Goal: Find specific page/section: Find specific page/section

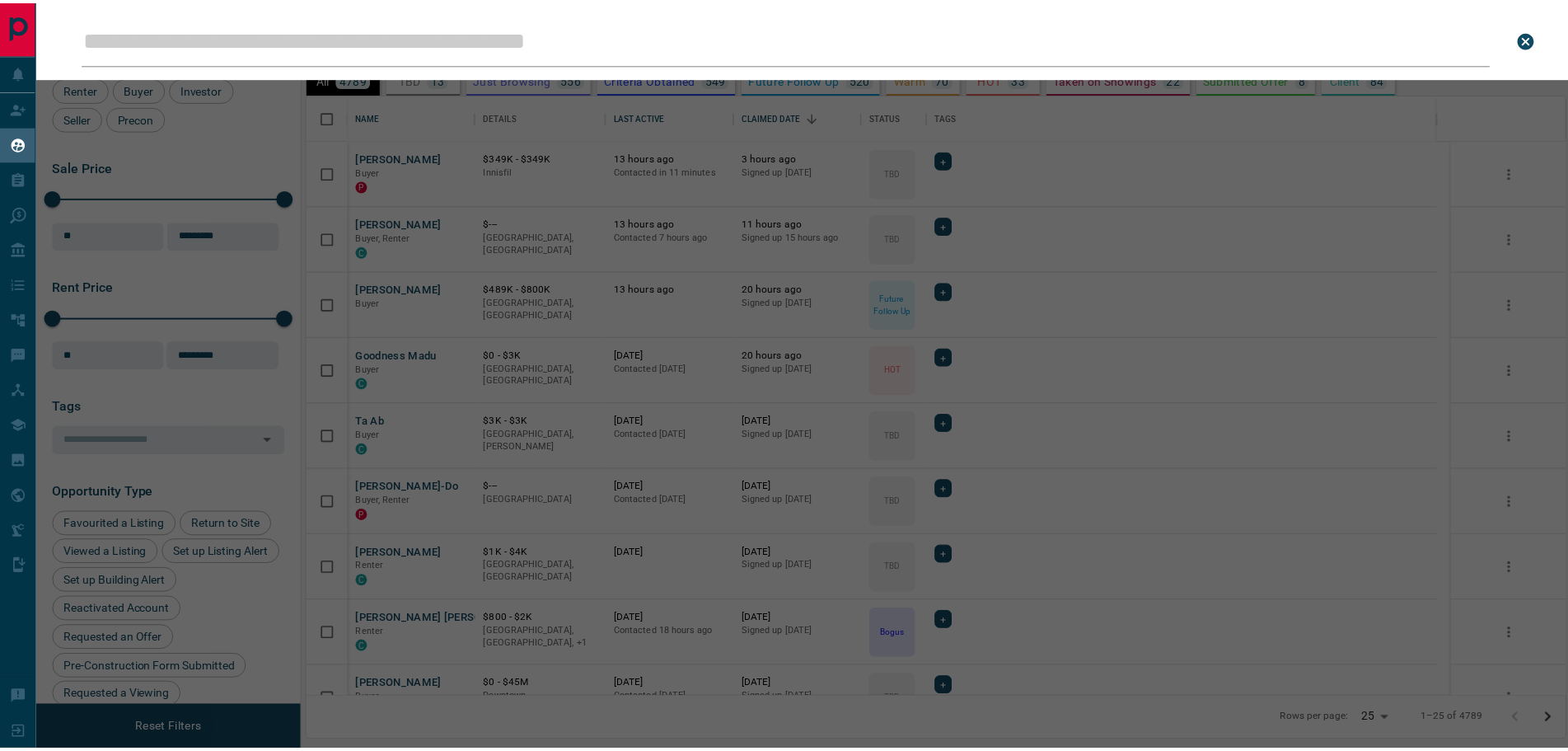
scroll to position [589, 1257]
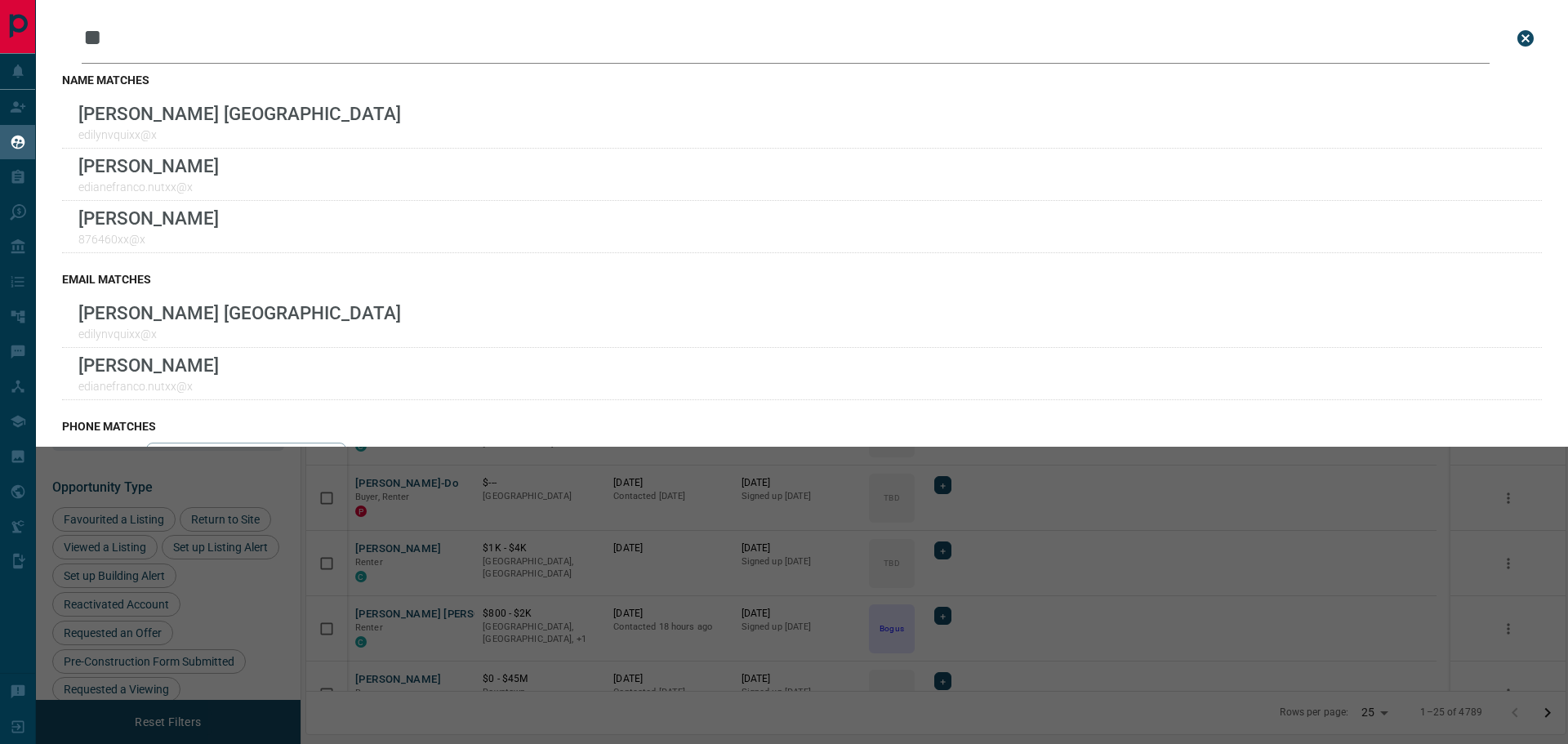
type input "*"
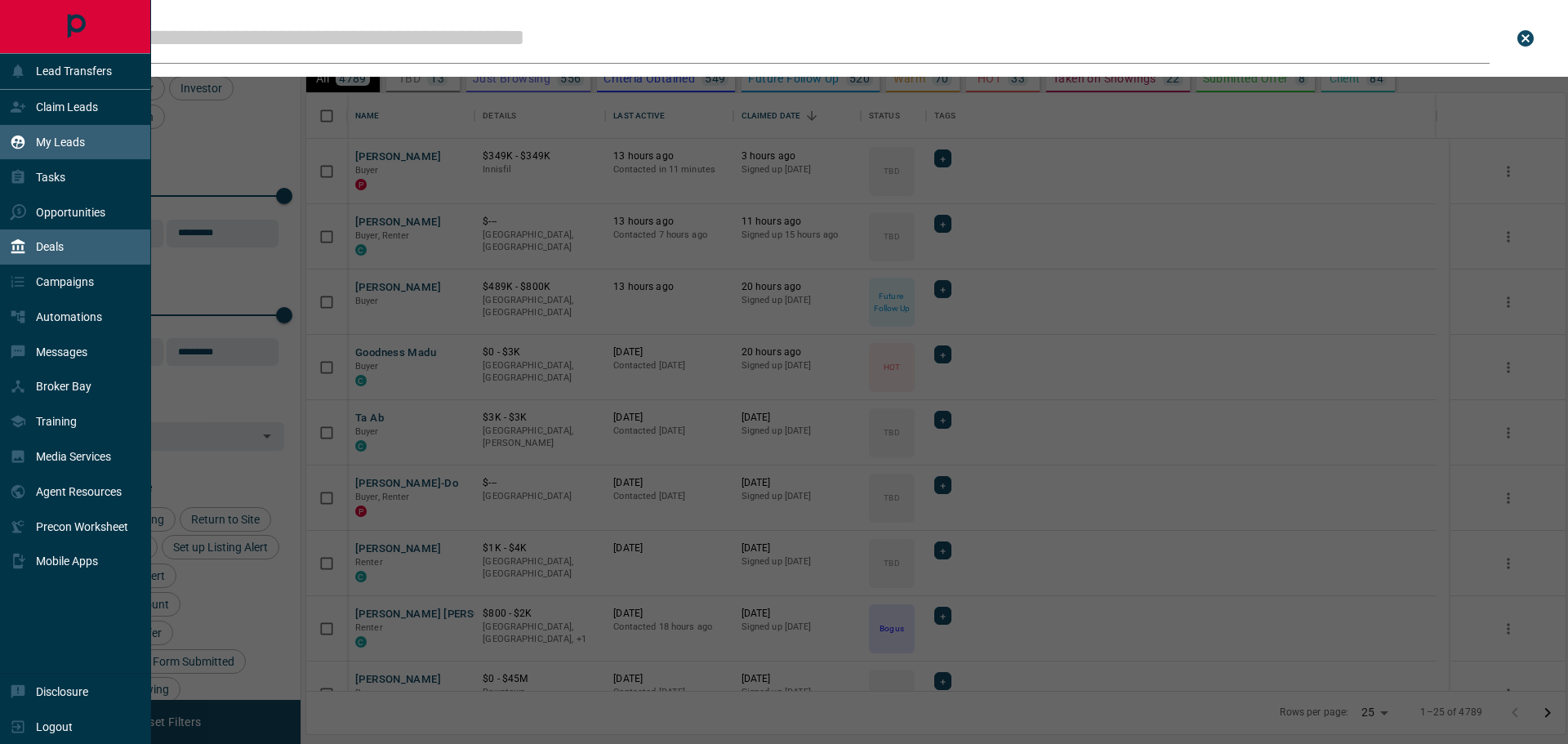
click at [37, 249] on p "Deals" at bounding box center [49, 247] width 28 height 13
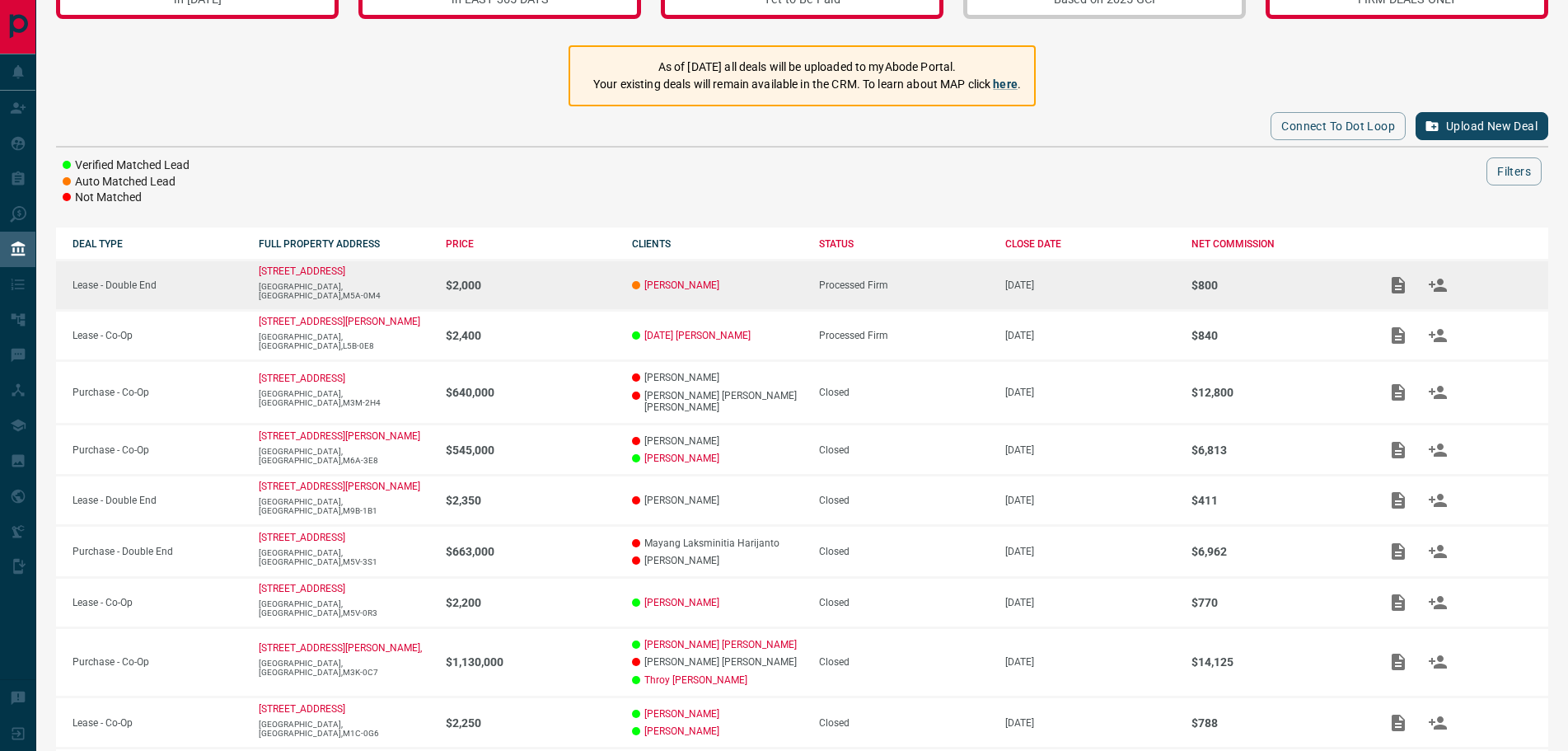
scroll to position [220, 0]
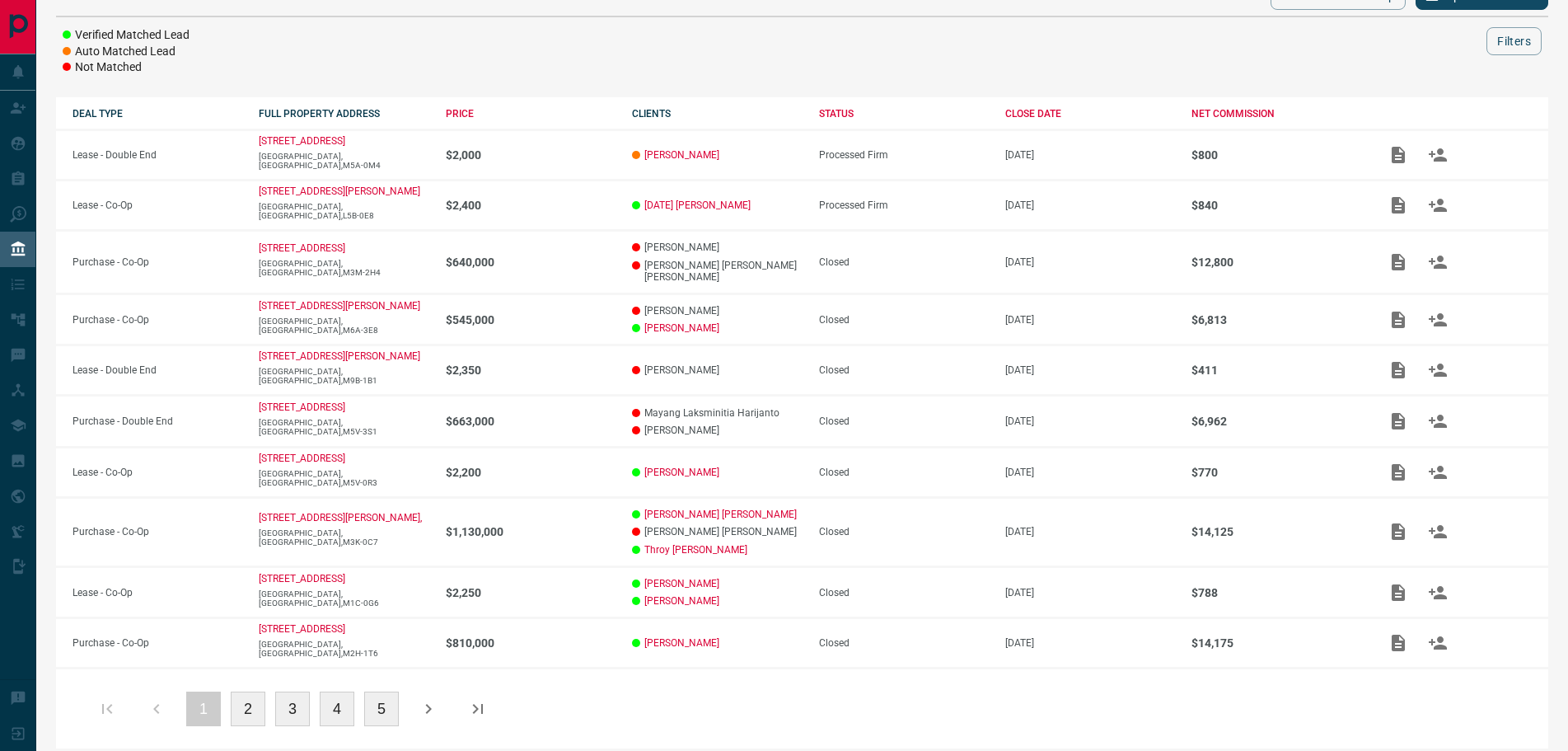
click at [256, 691] on button "2" at bounding box center [248, 709] width 34 height 34
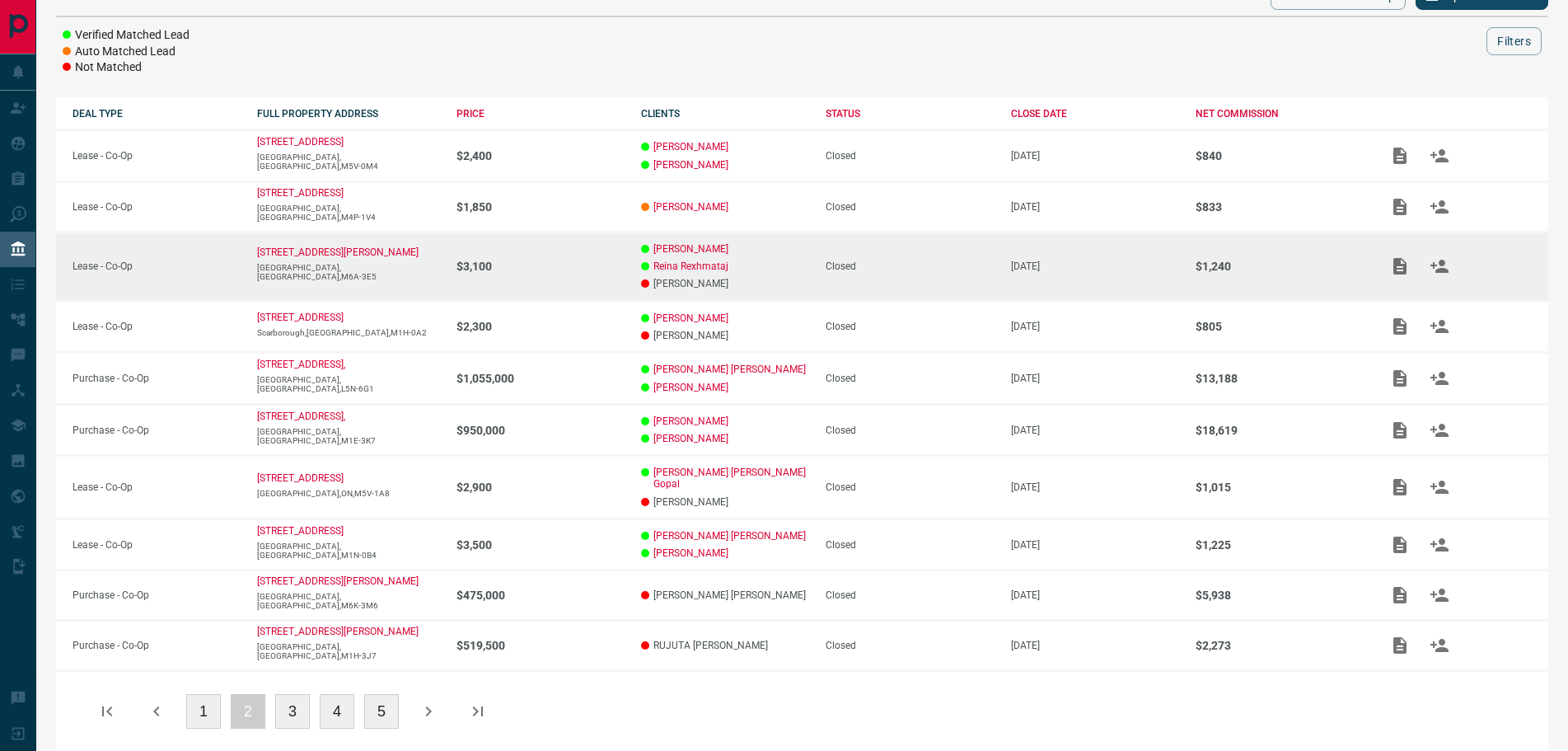
click at [704, 284] on p "[PERSON_NAME]" at bounding box center [725, 283] width 168 height 12
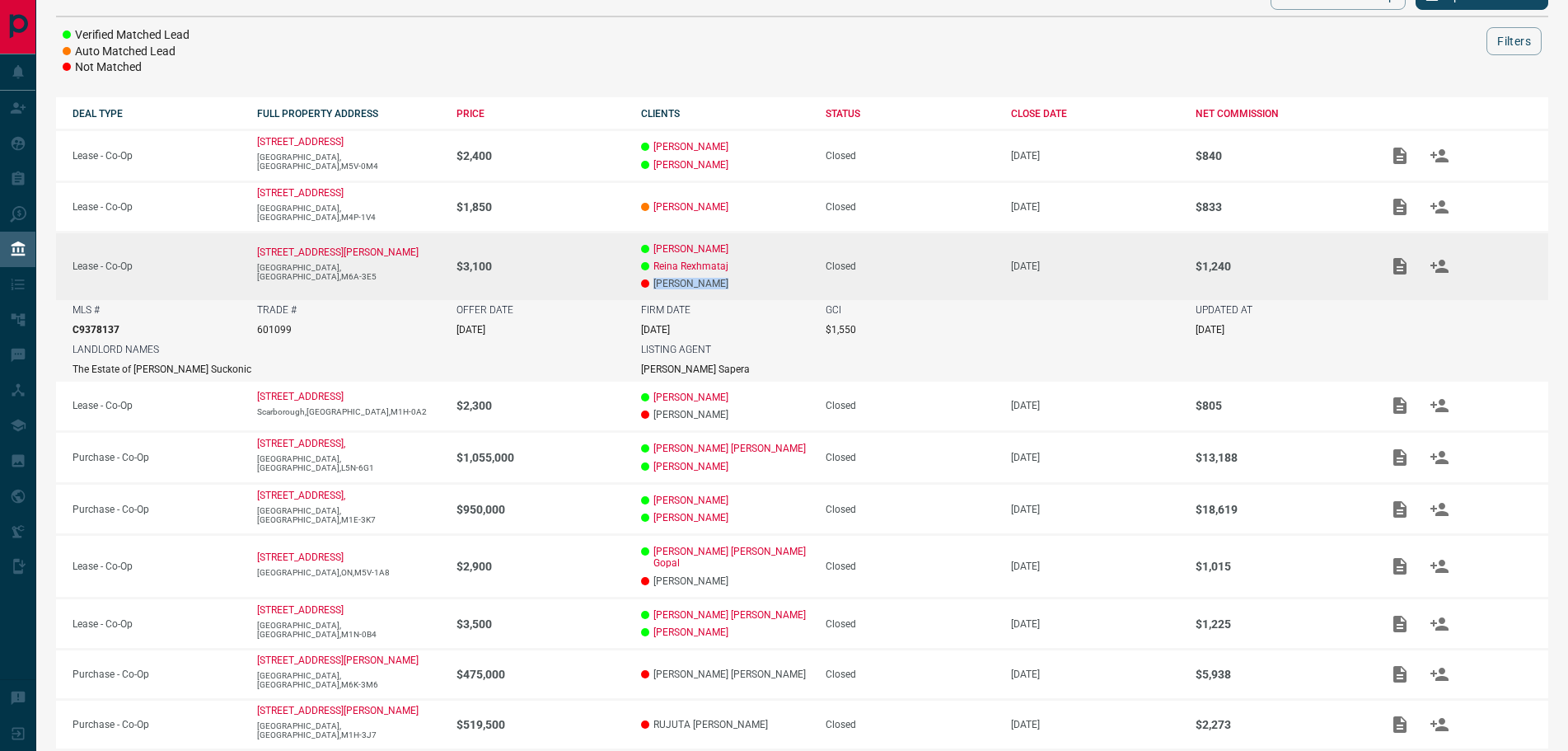
drag, startPoint x: 719, startPoint y: 281, endPoint x: 643, endPoint y: 281, distance: 76.0
click at [643, 281] on p "[PERSON_NAME]" at bounding box center [725, 283] width 168 height 12
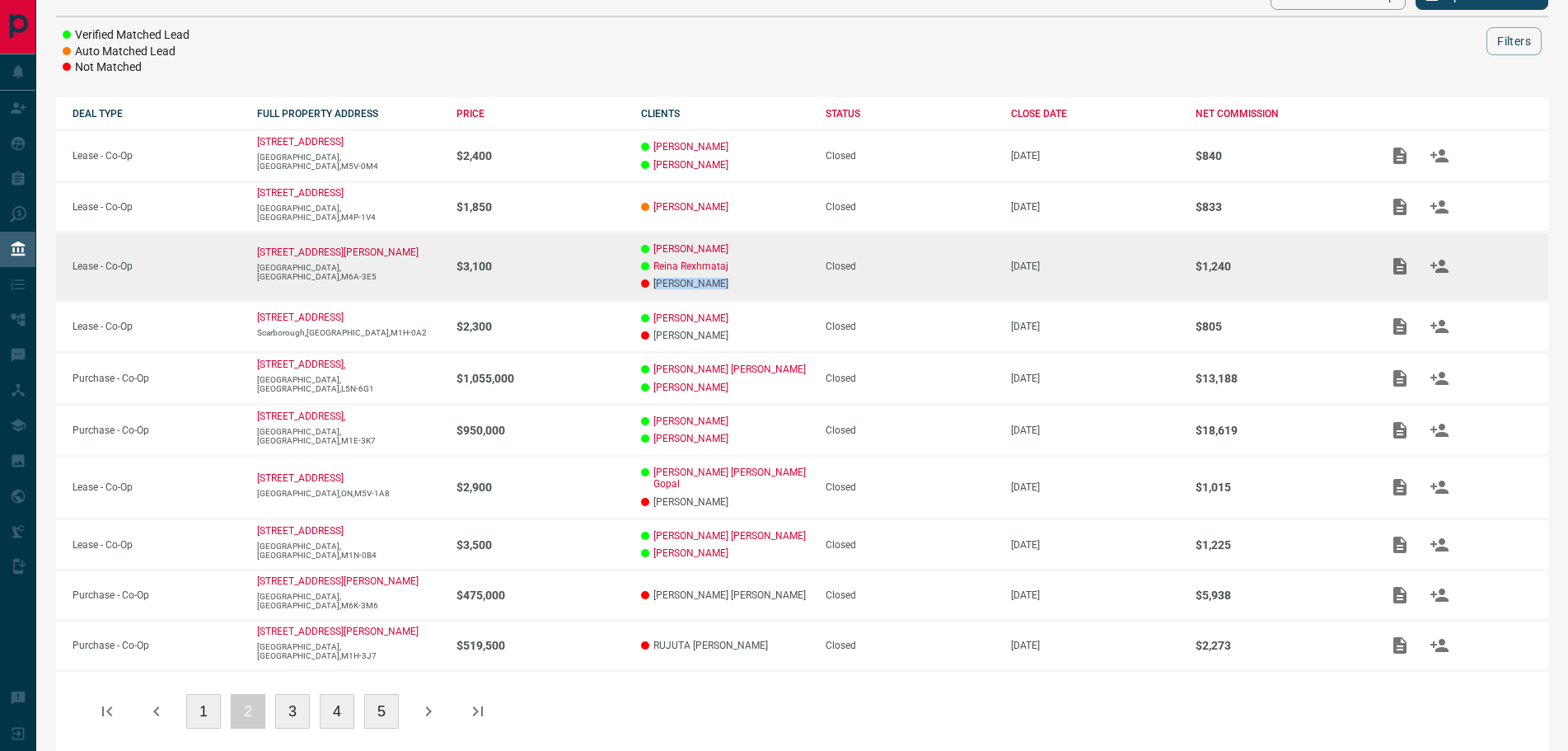
copy p "[PERSON_NAME]"
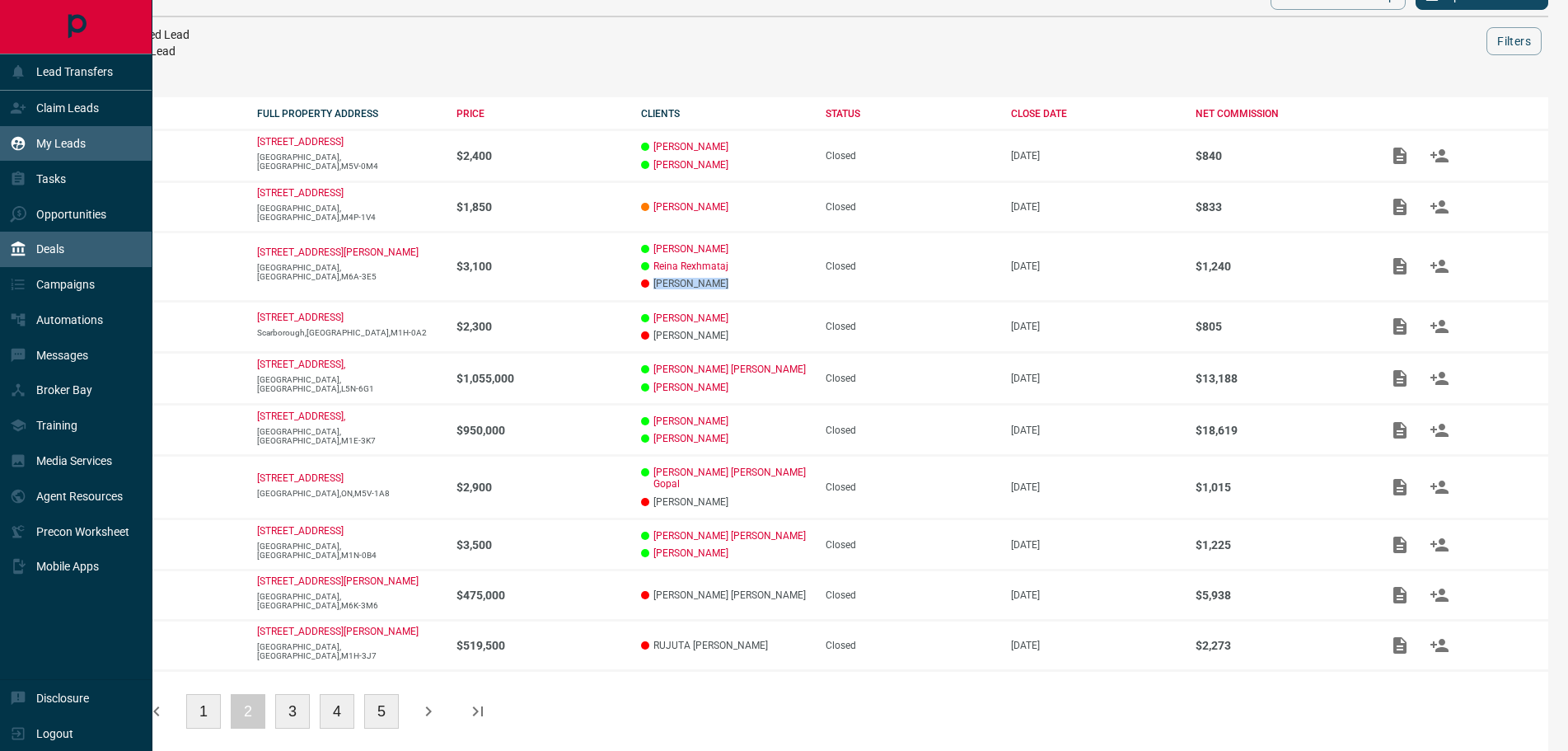
click at [49, 134] on div "My Leads" at bounding box center [48, 144] width 76 height 27
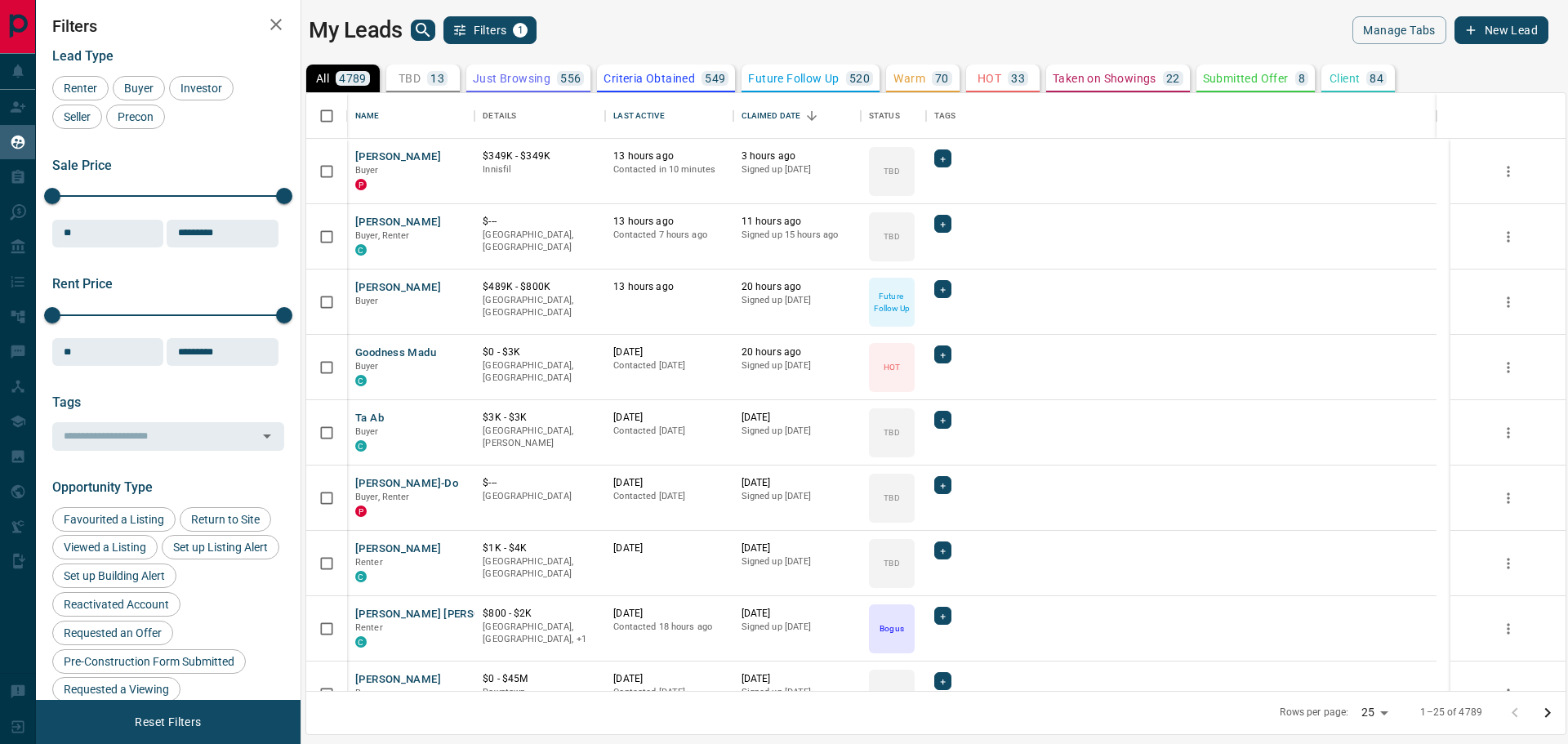
scroll to position [584, 1245]
click at [420, 33] on icon "search button" at bounding box center [423, 30] width 20 height 20
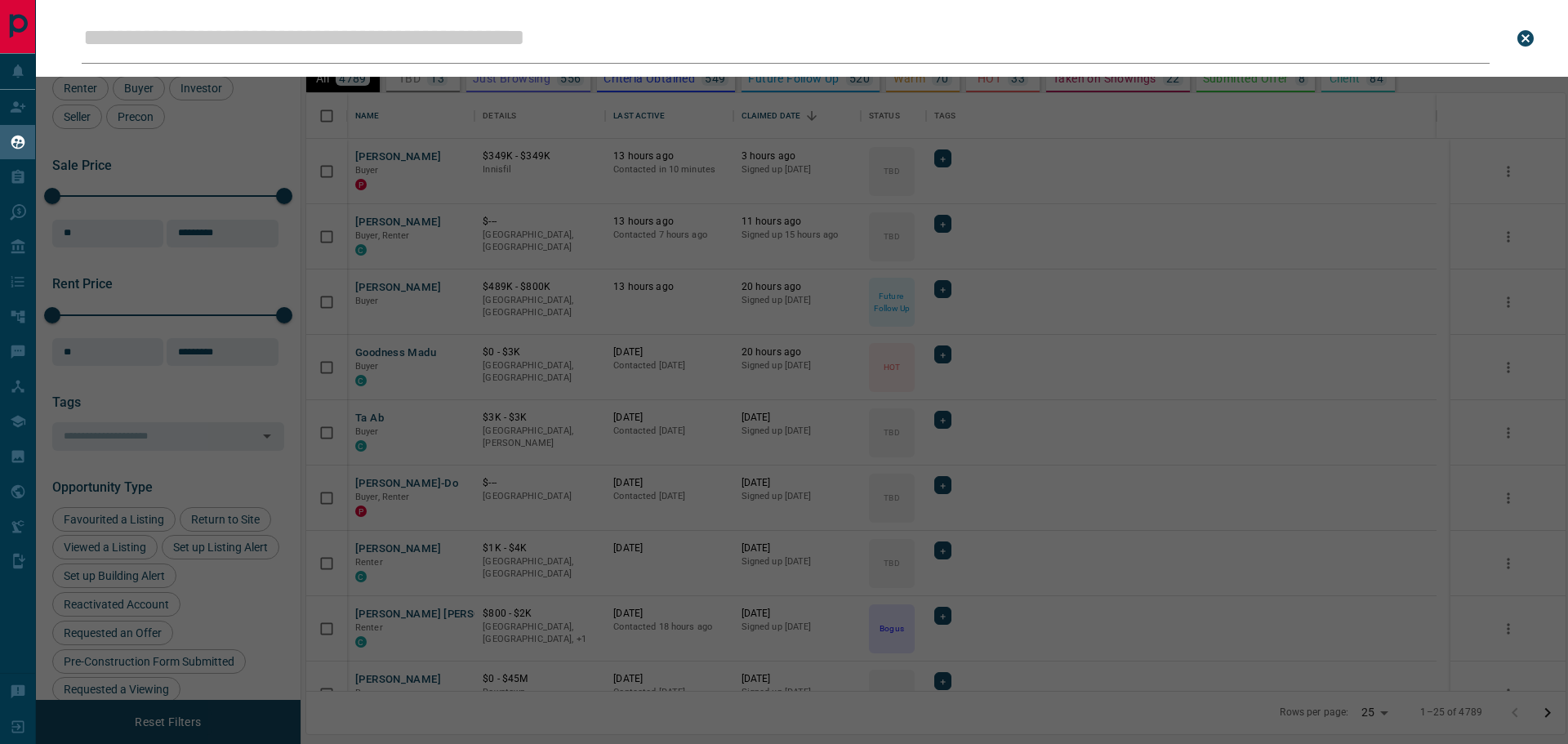
click at [415, 33] on input "Leads Search Bar" at bounding box center [785, 38] width 1408 height 51
type input "**********"
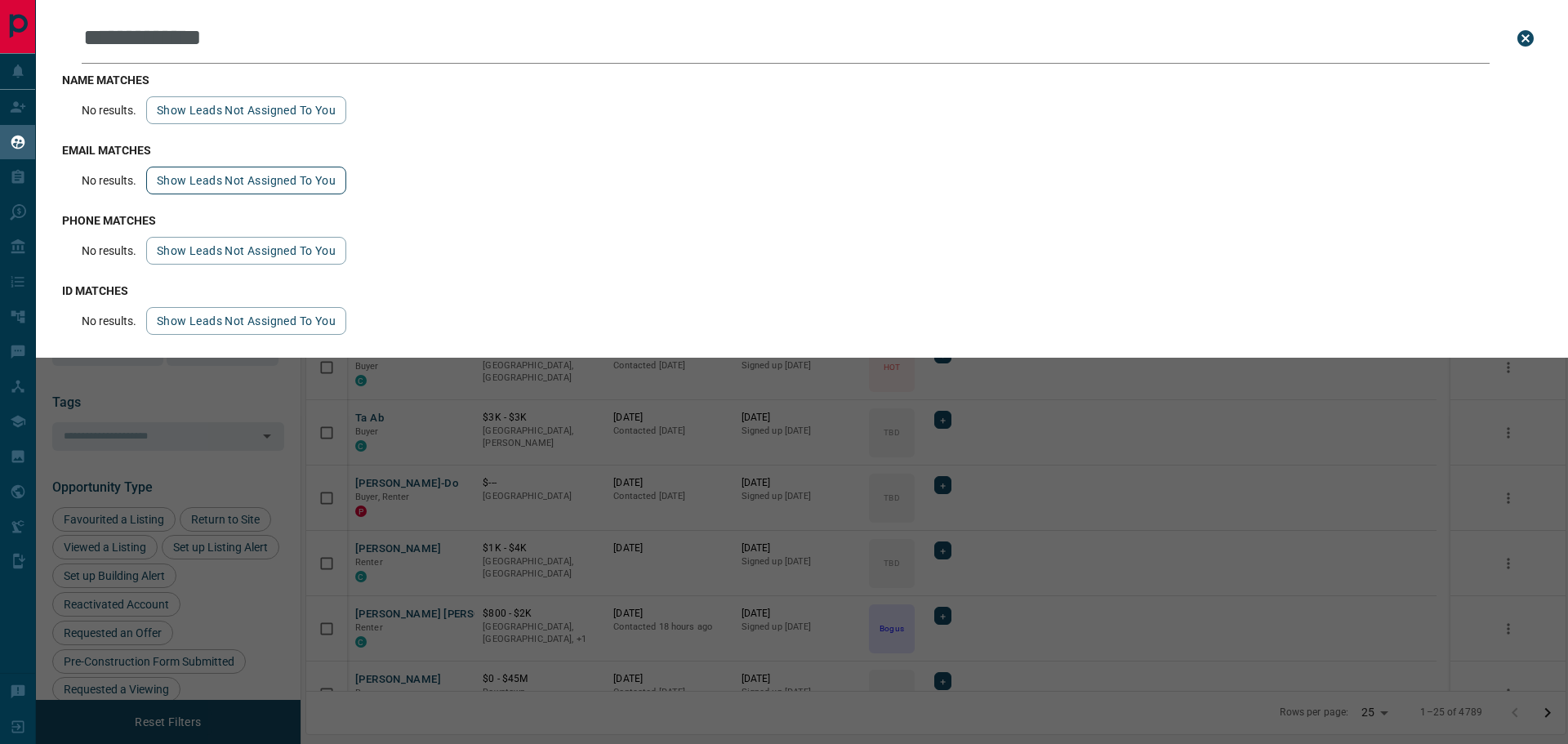
click at [210, 175] on button "Show leads not assigned to you" at bounding box center [247, 180] width 200 height 28
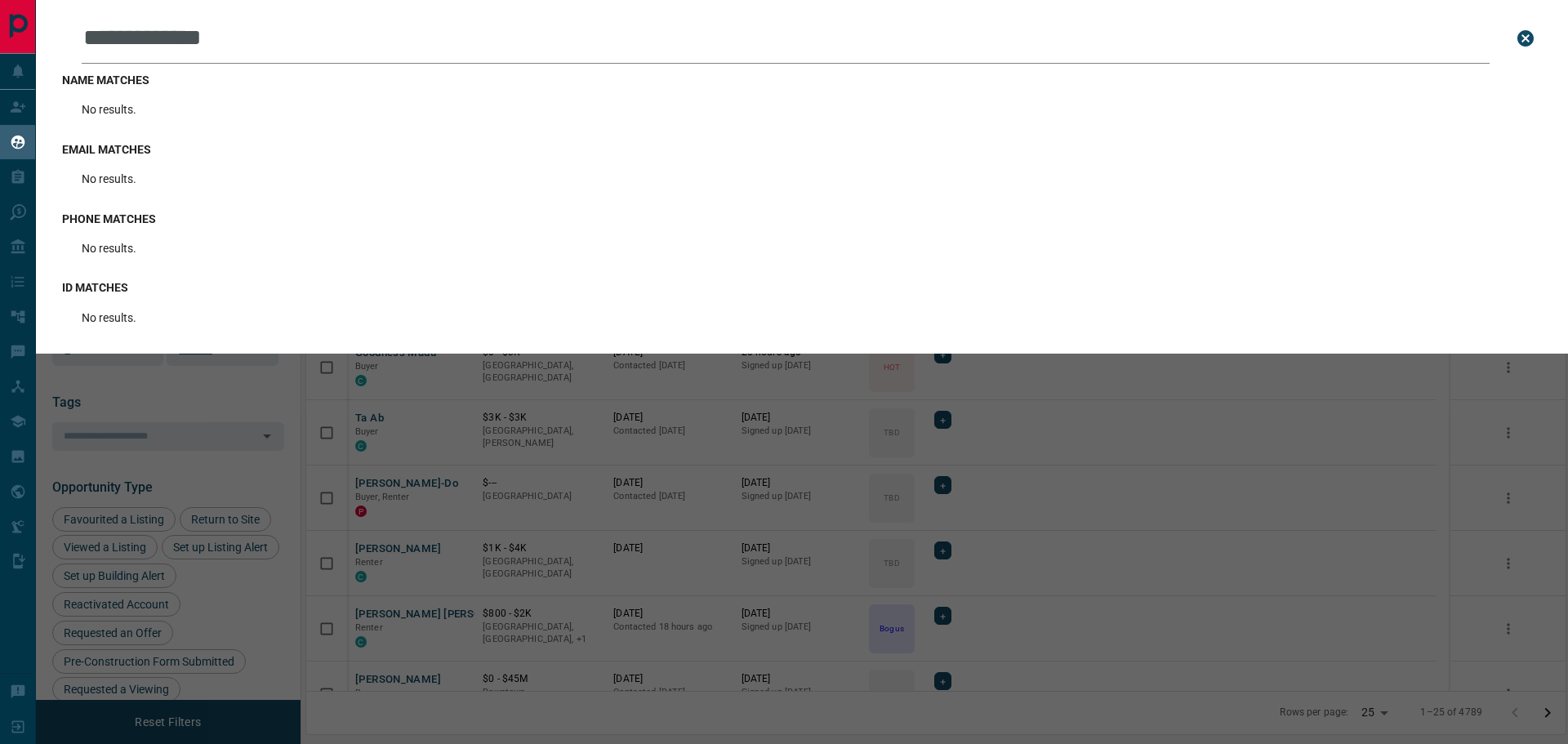
click at [297, 43] on input "**********" at bounding box center [785, 38] width 1408 height 51
